Goal: Navigation & Orientation: Understand site structure

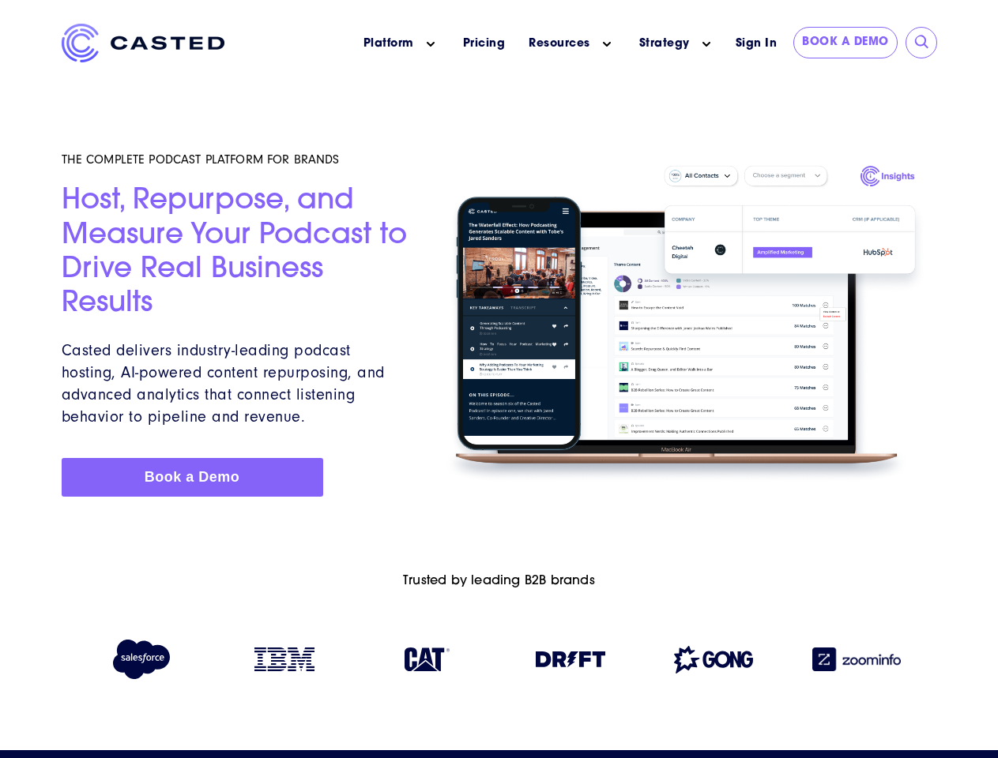
click at [431, 44] on icon "Main menu" at bounding box center [431, 44] width 8 height 8
click at [607, 44] on icon "Main menu" at bounding box center [607, 44] width 8 height 8
click at [664, 43] on link "Strategy" at bounding box center [664, 44] width 51 height 17
click at [706, 44] on icon "Main menu" at bounding box center [706, 44] width 8 height 8
click at [922, 43] on input "submit" at bounding box center [922, 43] width 16 height 16
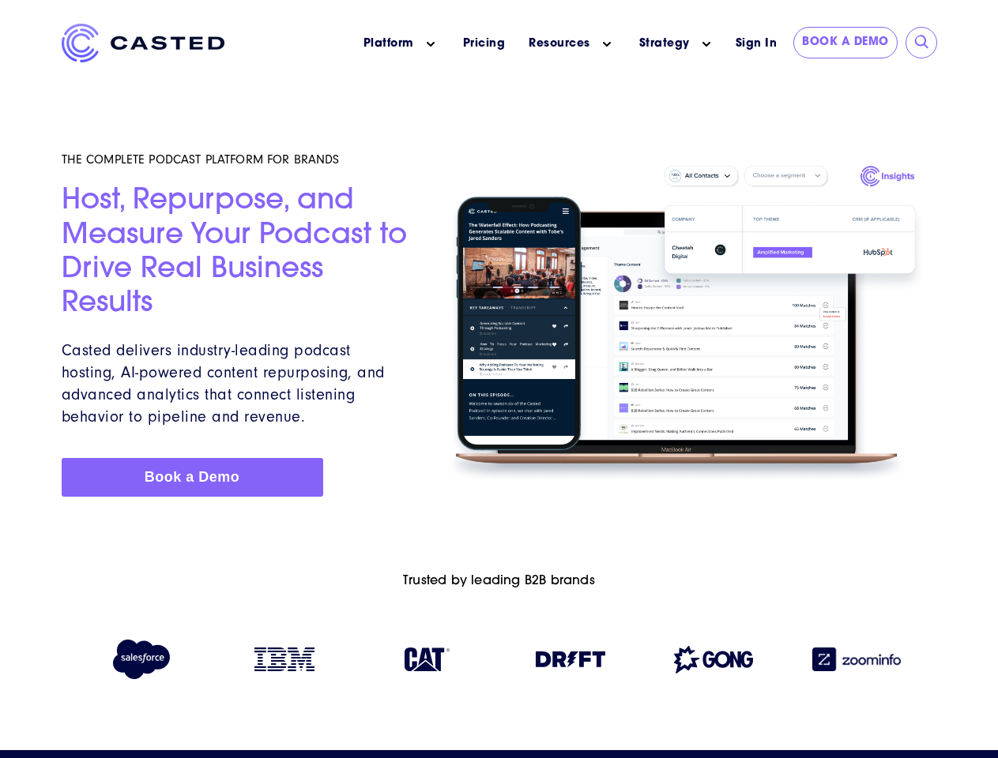
click at [570, 663] on img at bounding box center [571, 660] width 70 height 16
click at [713, 663] on img at bounding box center [713, 660] width 79 height 28
click at [856, 663] on img at bounding box center [856, 660] width 88 height 24
